Goal: Find contact information: Find contact information

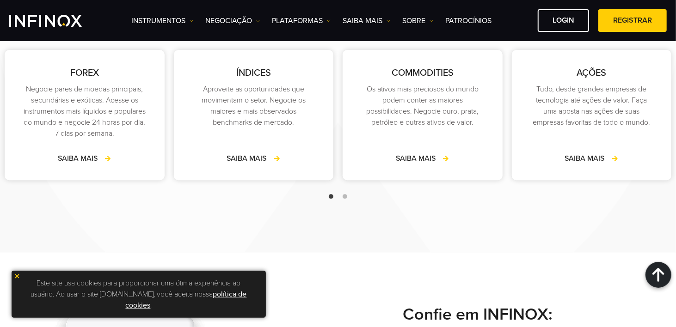
scroll to position [1433, 0]
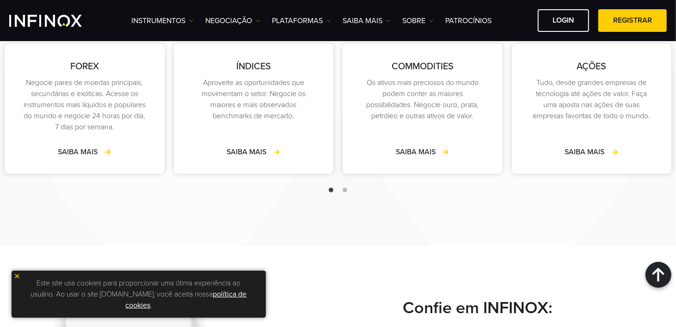
click at [18, 274] on img at bounding box center [17, 276] width 6 height 6
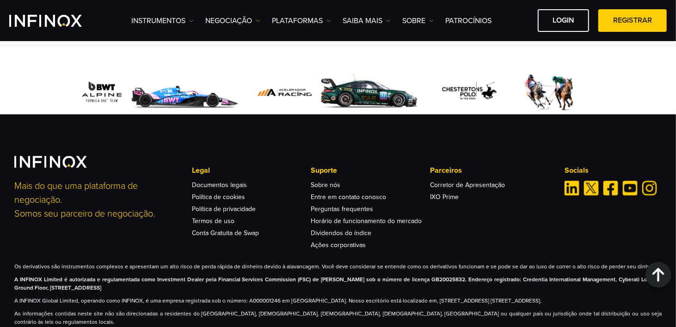
scroll to position [3144, 0]
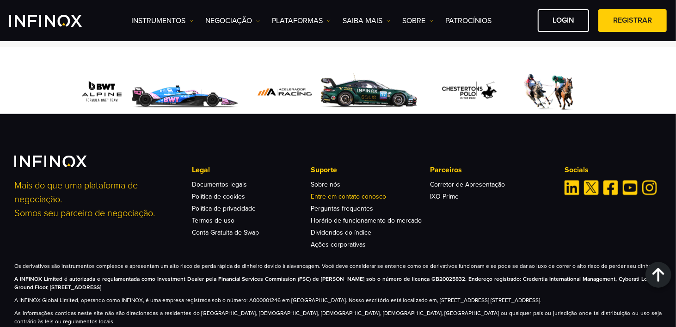
click at [348, 193] on link "Entre em contato conosco" at bounding box center [348, 197] width 75 height 8
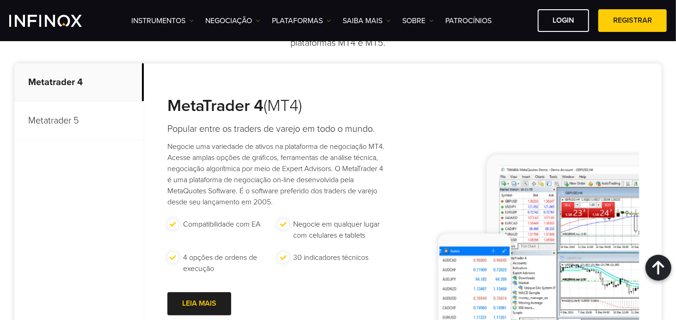
scroll to position [735, 0]
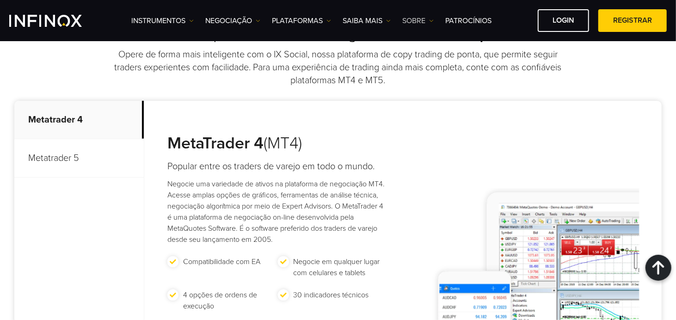
click at [419, 18] on link "SOBRE" at bounding box center [417, 20] width 31 height 11
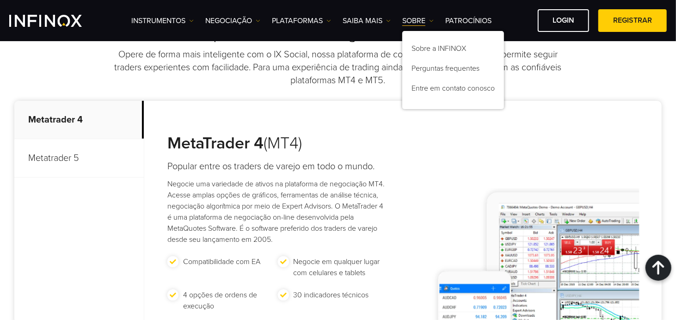
scroll to position [0, 0]
click at [444, 91] on link "Entre em contato conosco" at bounding box center [453, 90] width 102 height 20
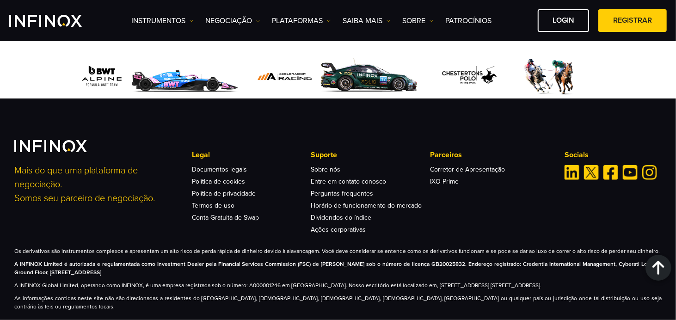
scroll to position [1475, 0]
